Goal: Task Accomplishment & Management: Use online tool/utility

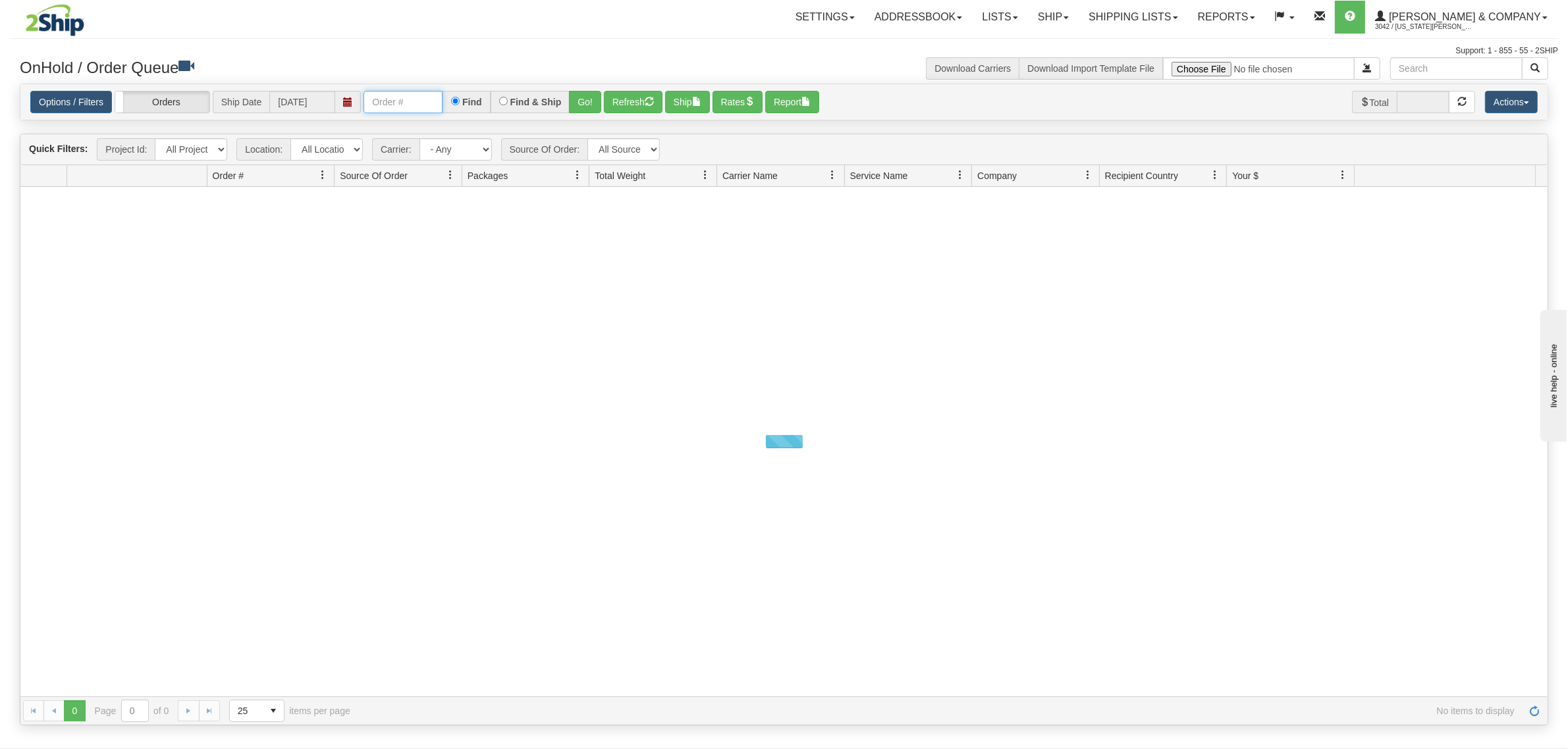
click at [417, 102] on input "text" at bounding box center [402, 102] width 79 height 23
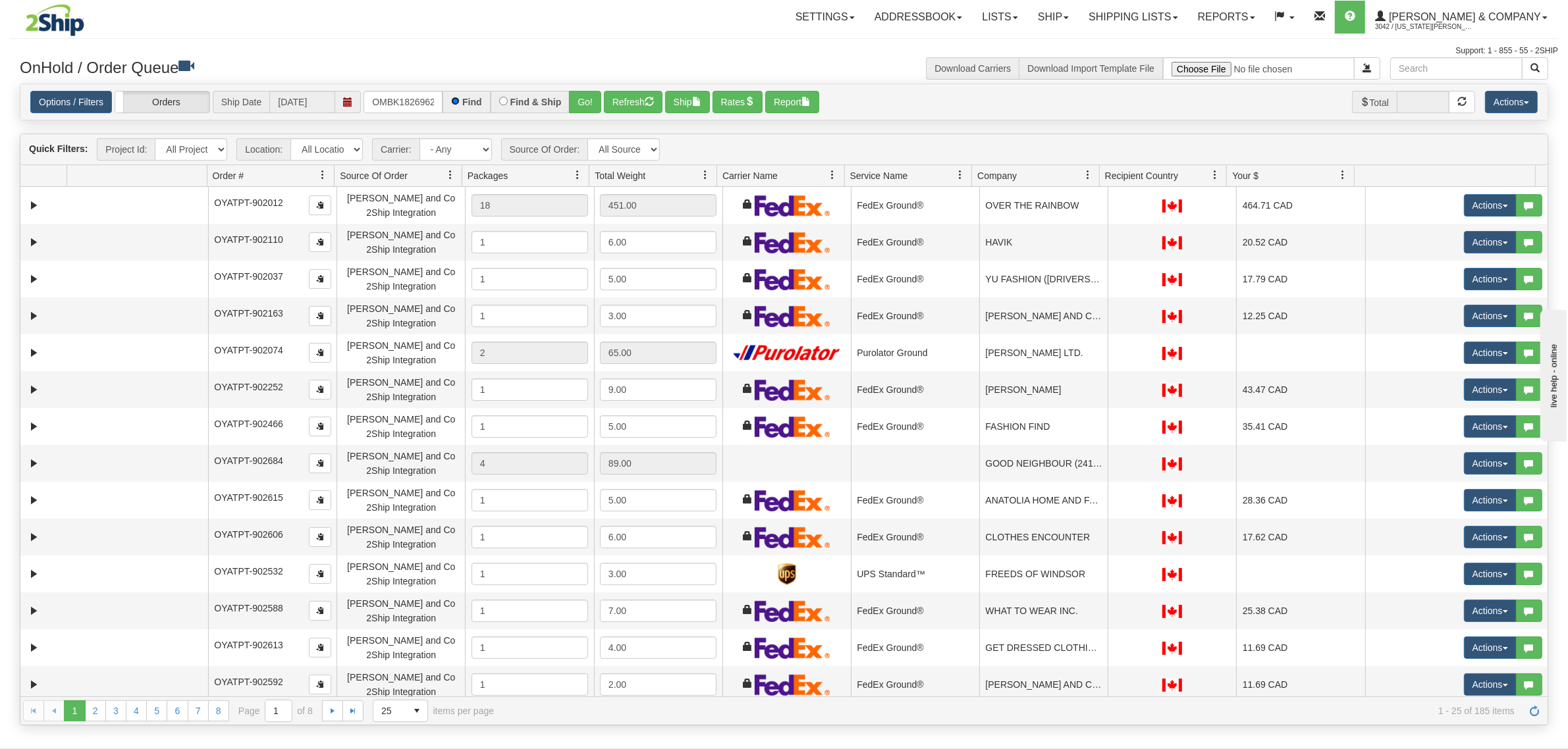
click at [350, 93] on span at bounding box center [348, 102] width 26 height 23
click at [407, 105] on input "OMBK18269624 BO02" at bounding box center [402, 102] width 79 height 23
click at [404, 106] on input "OMBK18269624 BO02" at bounding box center [402, 102] width 79 height 23
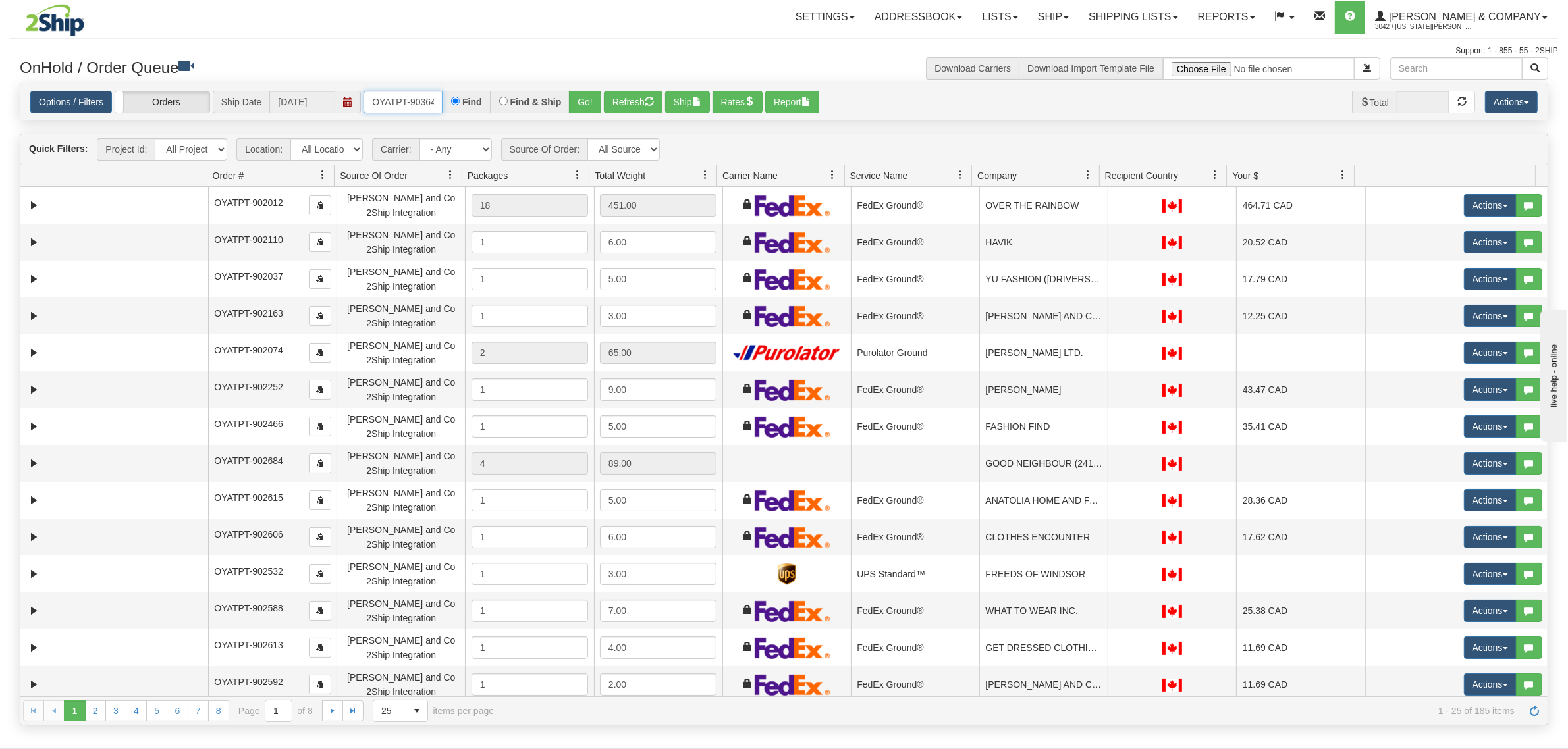
type input "OYATPT-903642"
click at [580, 100] on button "Go!" at bounding box center [584, 102] width 32 height 23
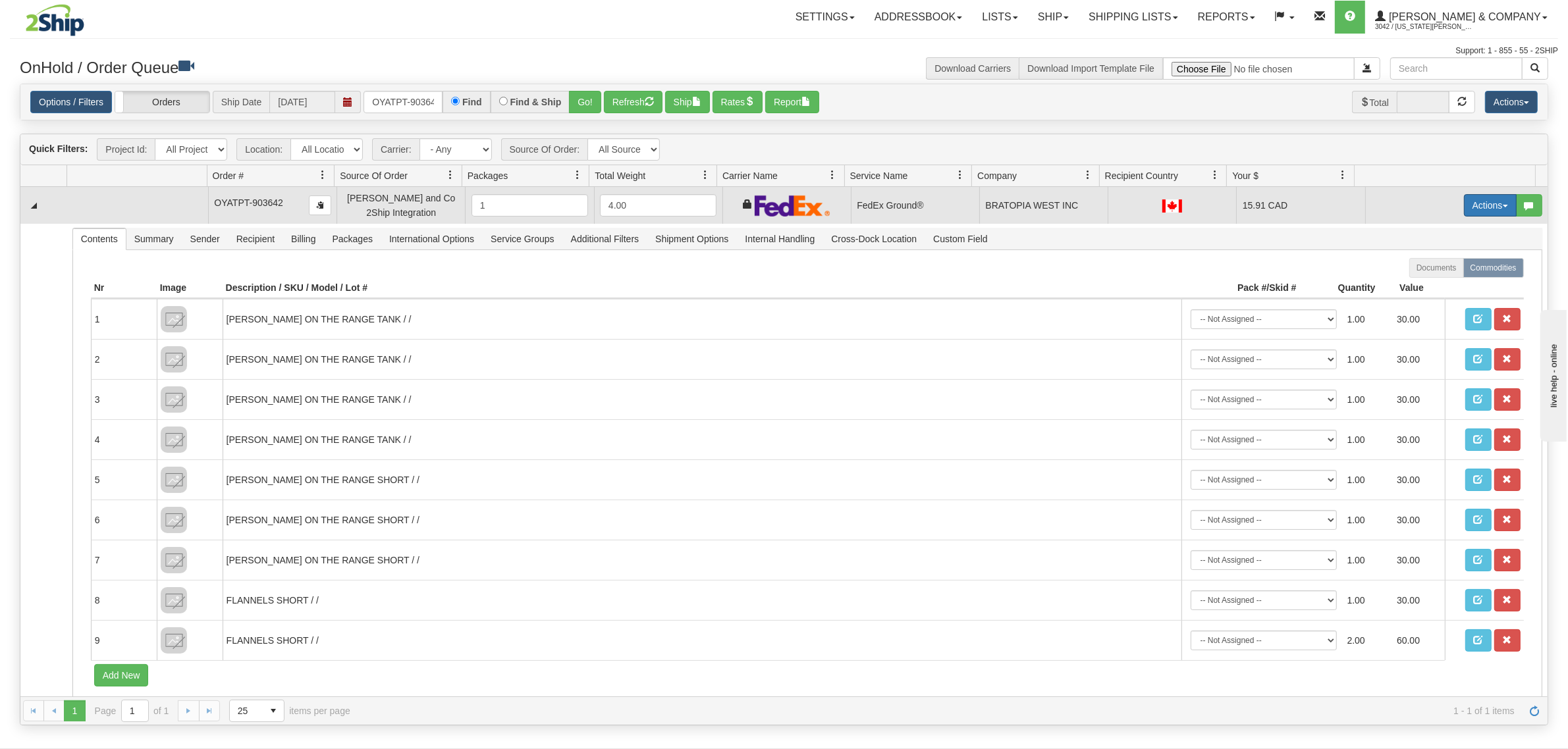
click at [1464, 202] on button "Actions" at bounding box center [1490, 205] width 53 height 23
click at [1424, 278] on span "Ship" at bounding box center [1437, 281] width 27 height 10
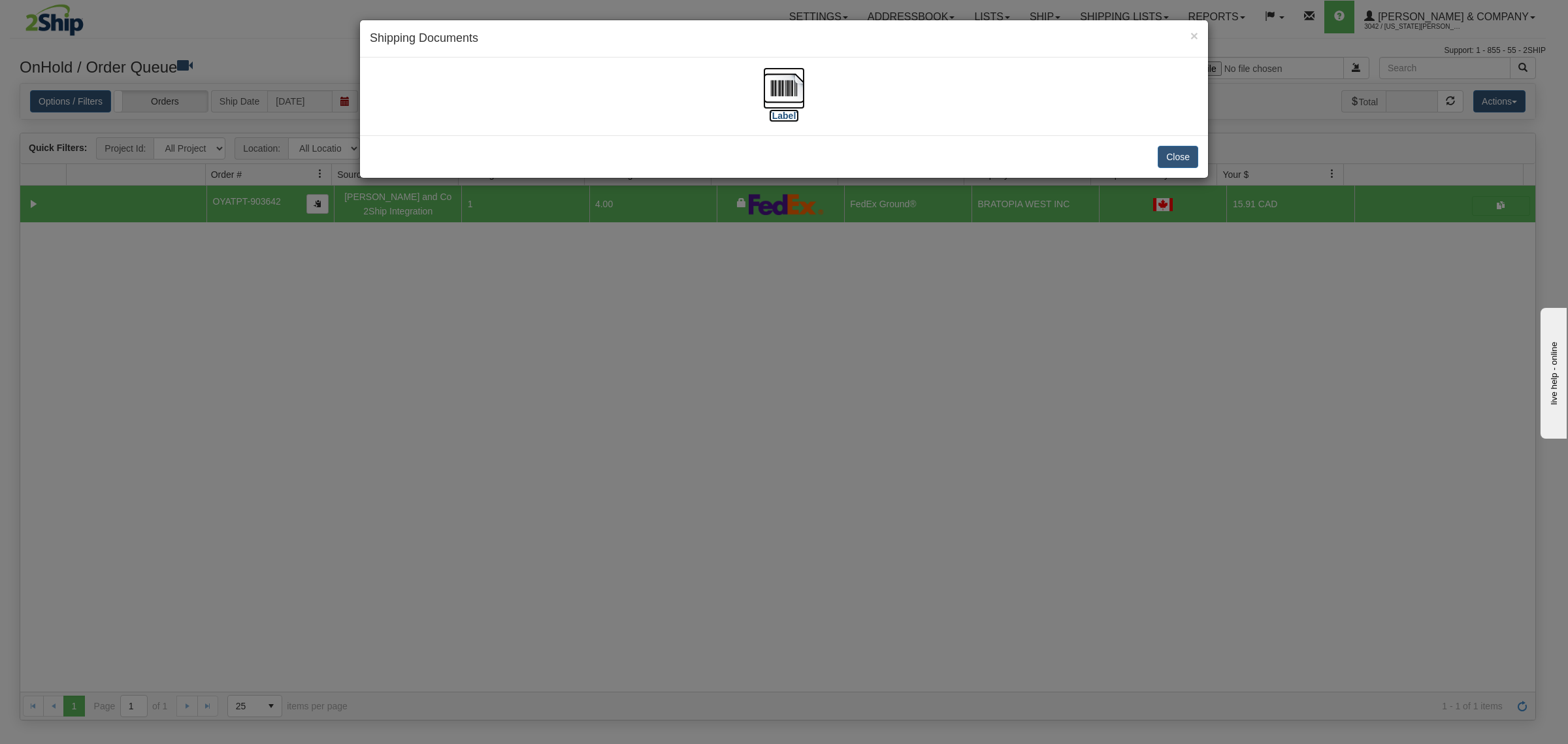
click at [787, 83] on img at bounding box center [784, 88] width 42 height 42
click at [1178, 155] on button "Close" at bounding box center [1178, 157] width 41 height 22
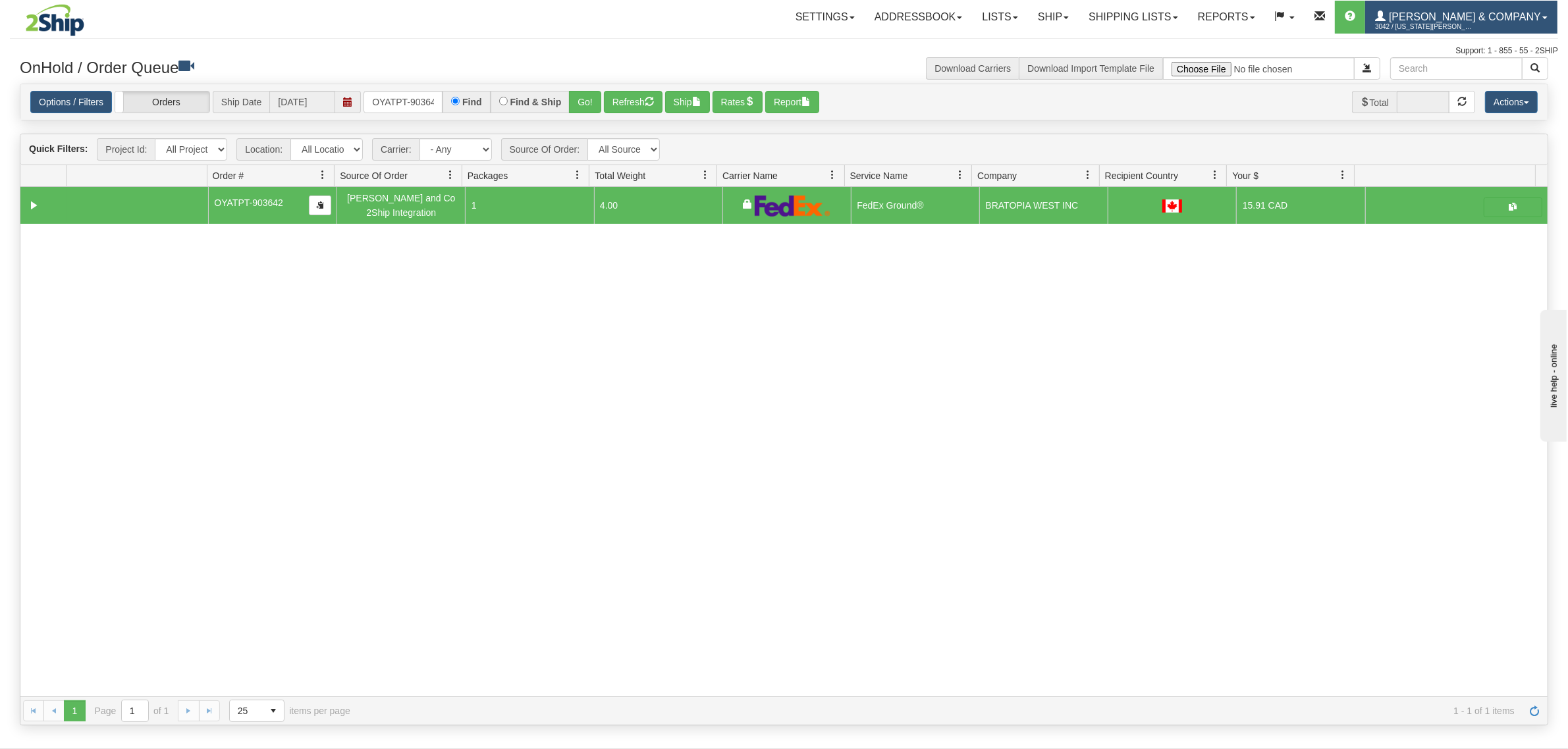
drag, startPoint x: 1457, startPoint y: 4, endPoint x: 1475, endPoint y: 23, distance: 26.2
click at [1460, 4] on link "Yates & Company 3042 / Montana Yates" at bounding box center [1461, 17] width 192 height 33
click at [1469, 79] on span "LOG OUT" at bounding box center [1469, 80] width 42 height 10
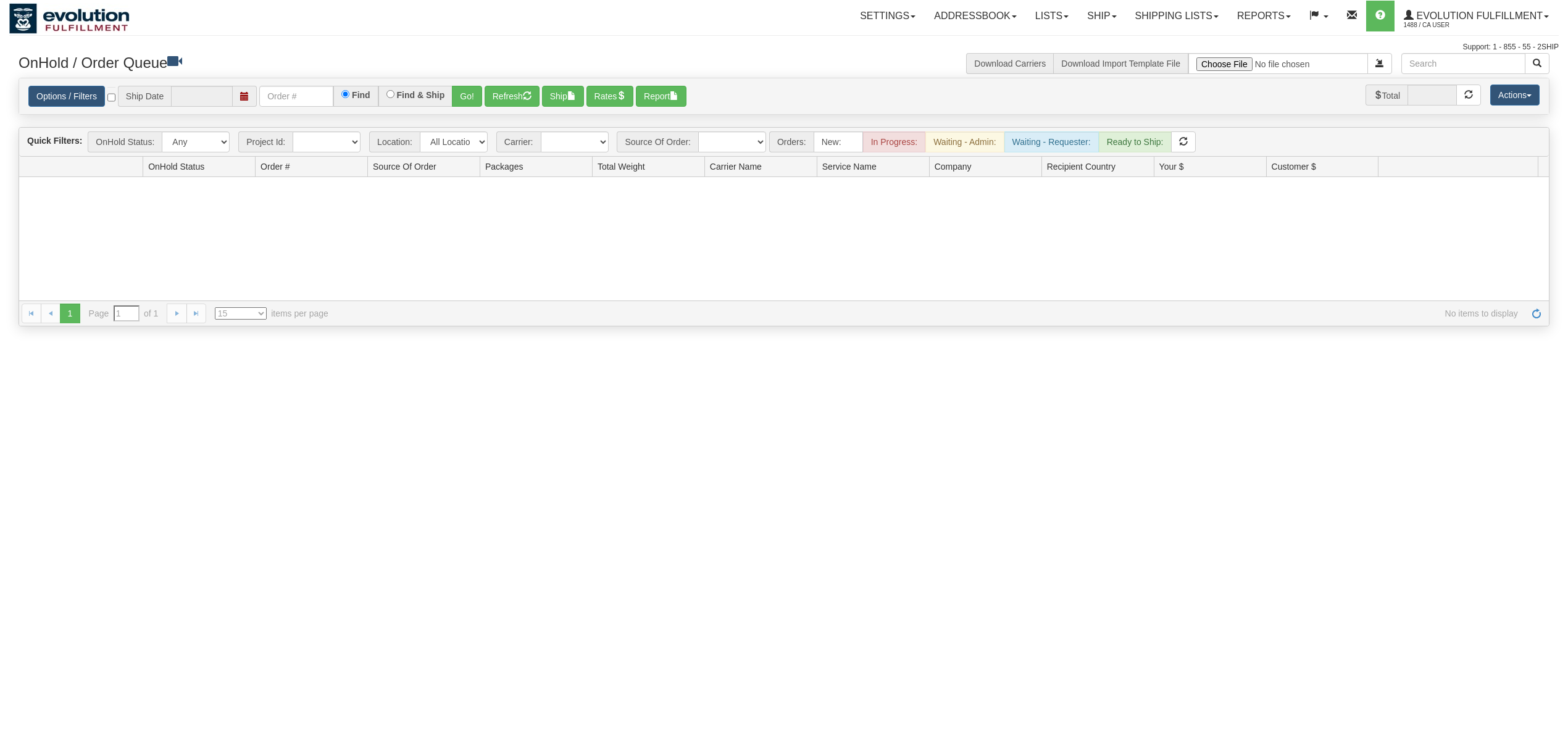
type input "[DATE]"
